Goal: Find specific page/section: Find specific page/section

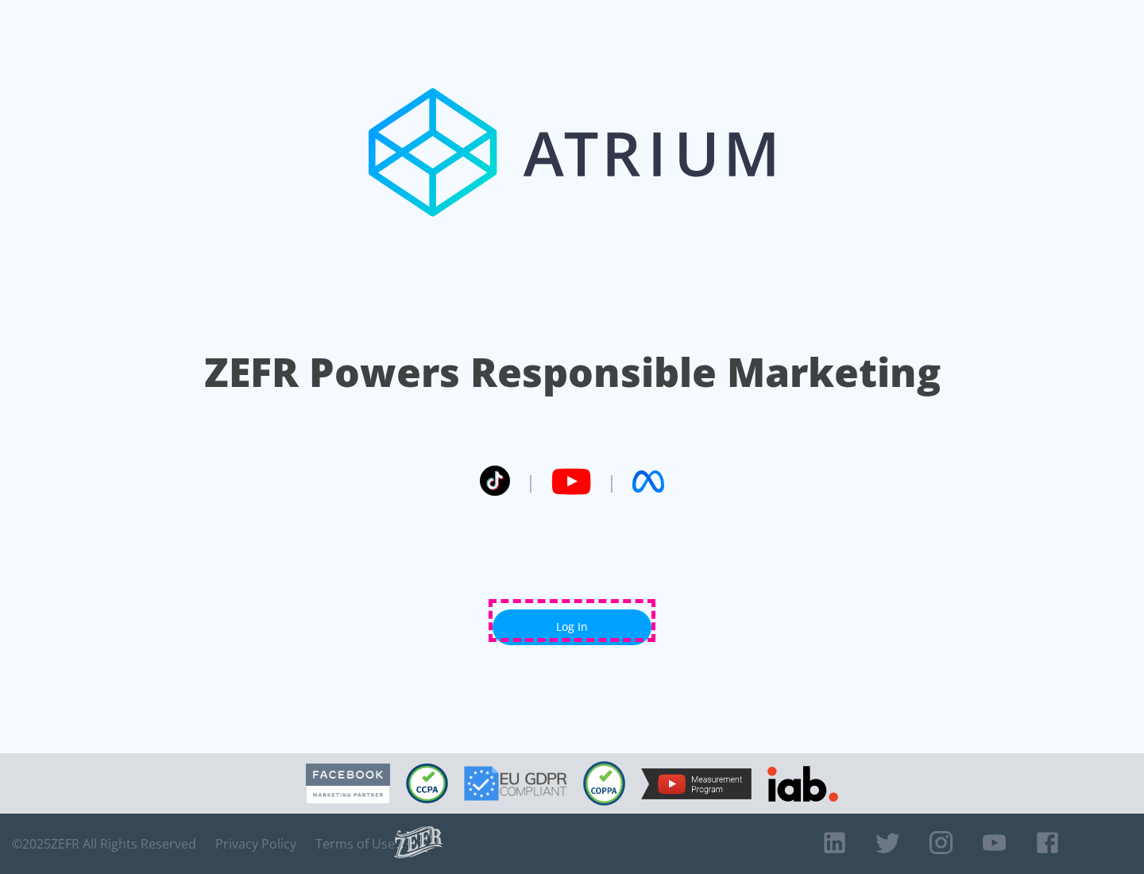
click at [572, 621] on link "Log In" at bounding box center [572, 627] width 159 height 36
